Goal: Task Accomplishment & Management: Manage account settings

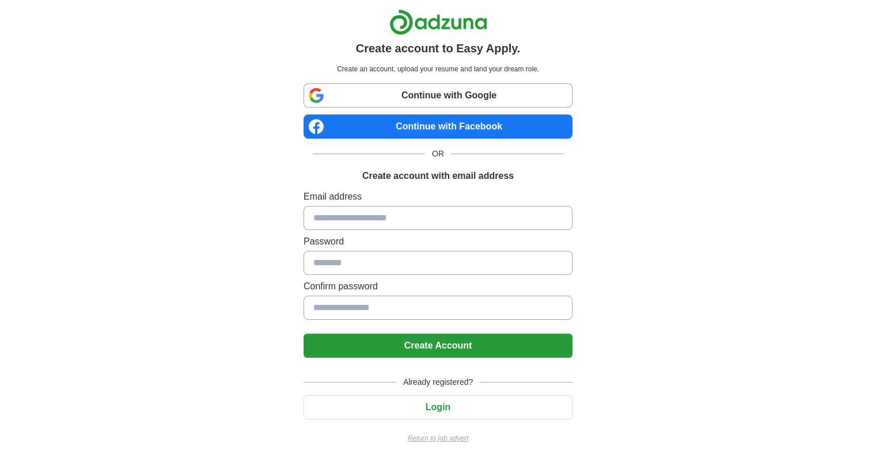
click at [397, 404] on button "Login" at bounding box center [437, 408] width 269 height 24
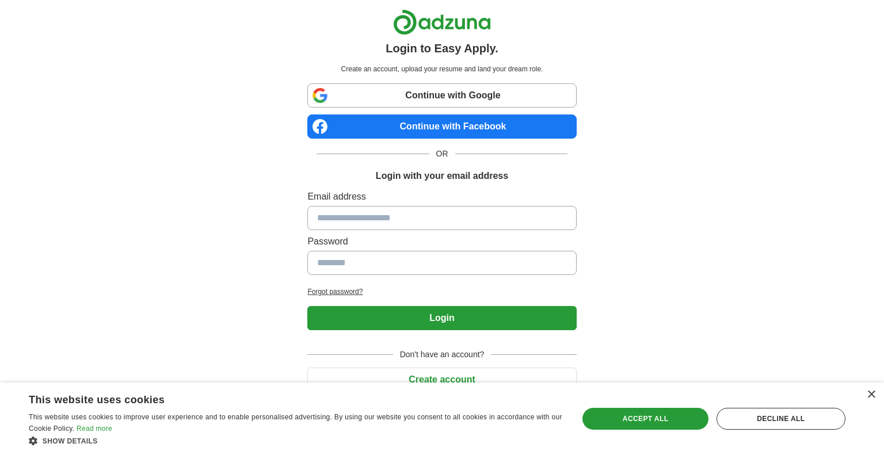
click at [450, 379] on button "Create account" at bounding box center [441, 380] width 269 height 24
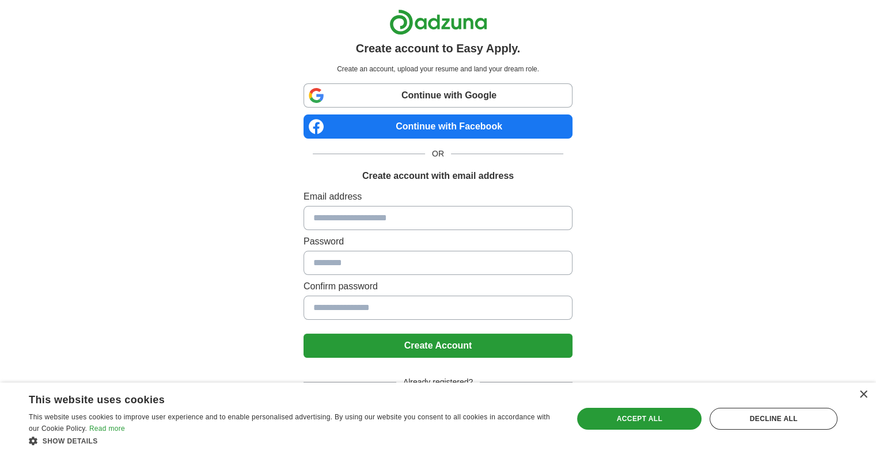
scroll to position [5, 0]
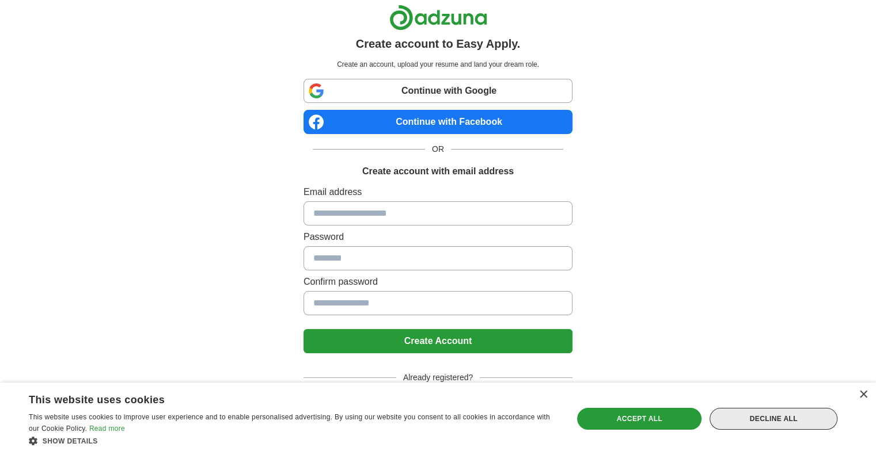
click at [751, 420] on div "Decline all" at bounding box center [773, 419] width 128 height 22
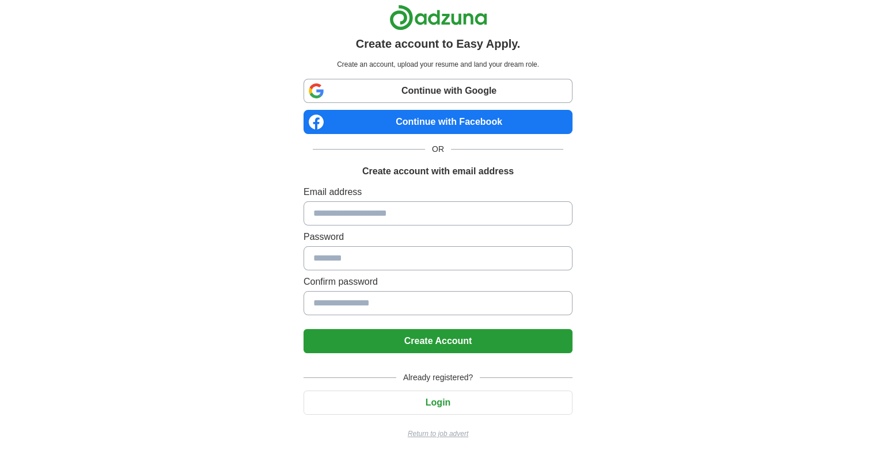
click at [502, 410] on button "Login" at bounding box center [437, 403] width 269 height 24
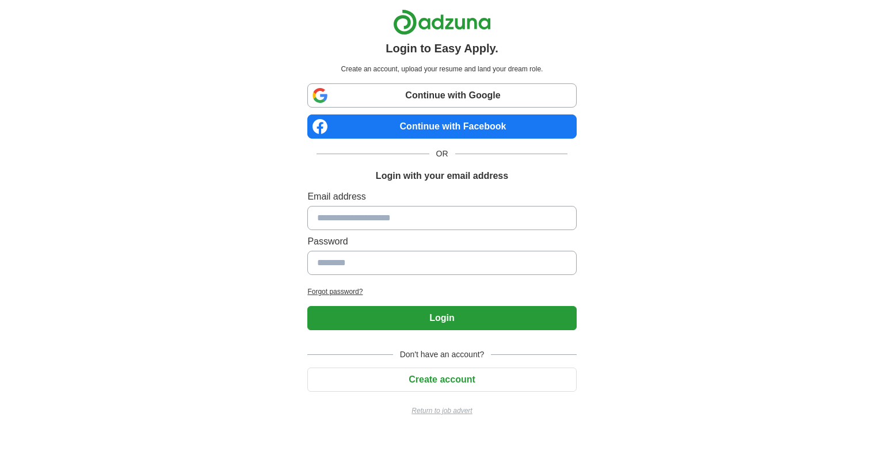
click at [548, 382] on button "Create account" at bounding box center [441, 380] width 269 height 24
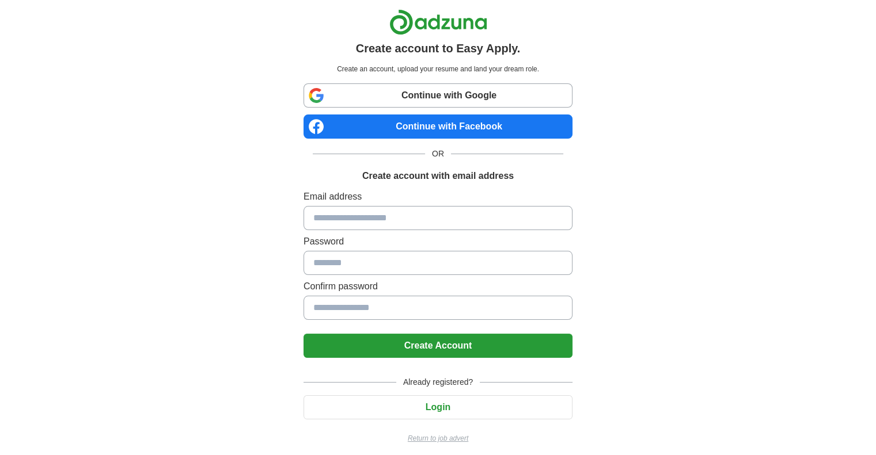
click at [499, 396] on button "Login" at bounding box center [437, 408] width 269 height 24
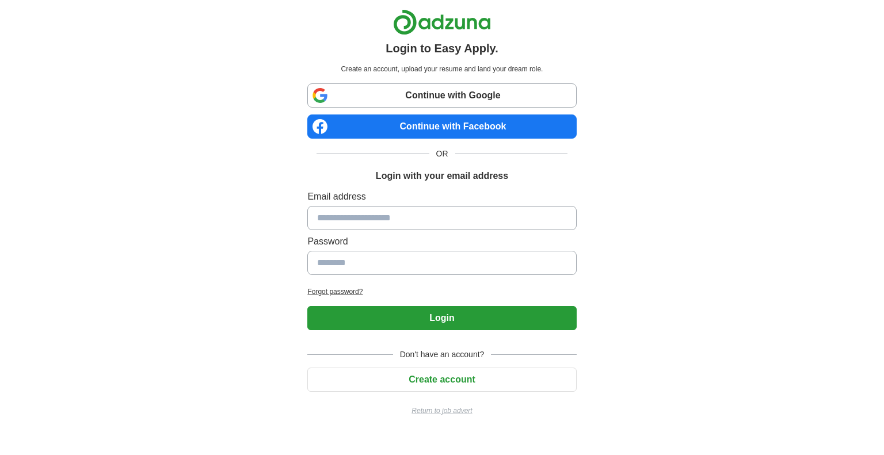
click at [505, 225] on input at bounding box center [441, 218] width 269 height 24
type input "**********"
click at [454, 272] on input at bounding box center [441, 263] width 269 height 24
type input "**********"
click at [449, 308] on button "Login" at bounding box center [441, 318] width 269 height 24
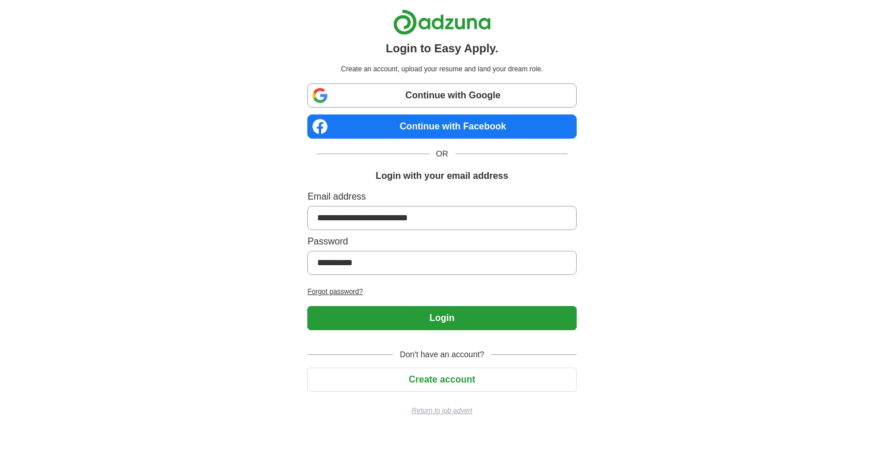
click at [451, 324] on button "Login" at bounding box center [441, 318] width 269 height 24
